Goal: Navigation & Orientation: Go to known website

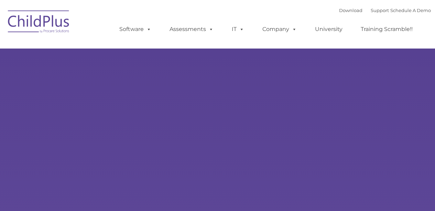
type input ""
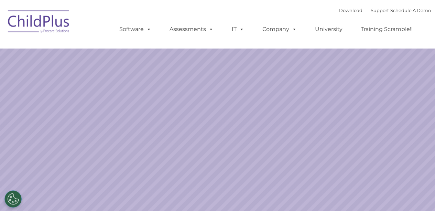
select select "MEDIUM"
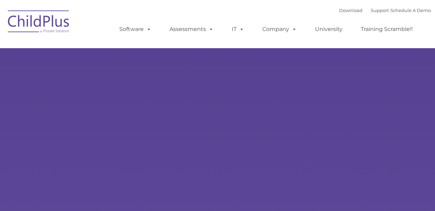
type input ""
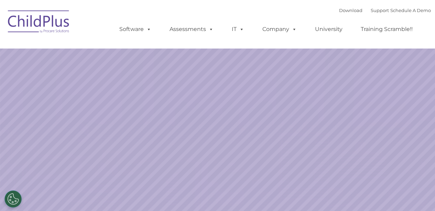
select select "MEDIUM"
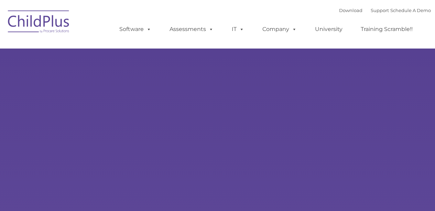
type input ""
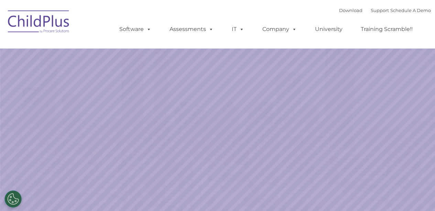
select select "MEDIUM"
